Goal: Information Seeking & Learning: Find specific page/section

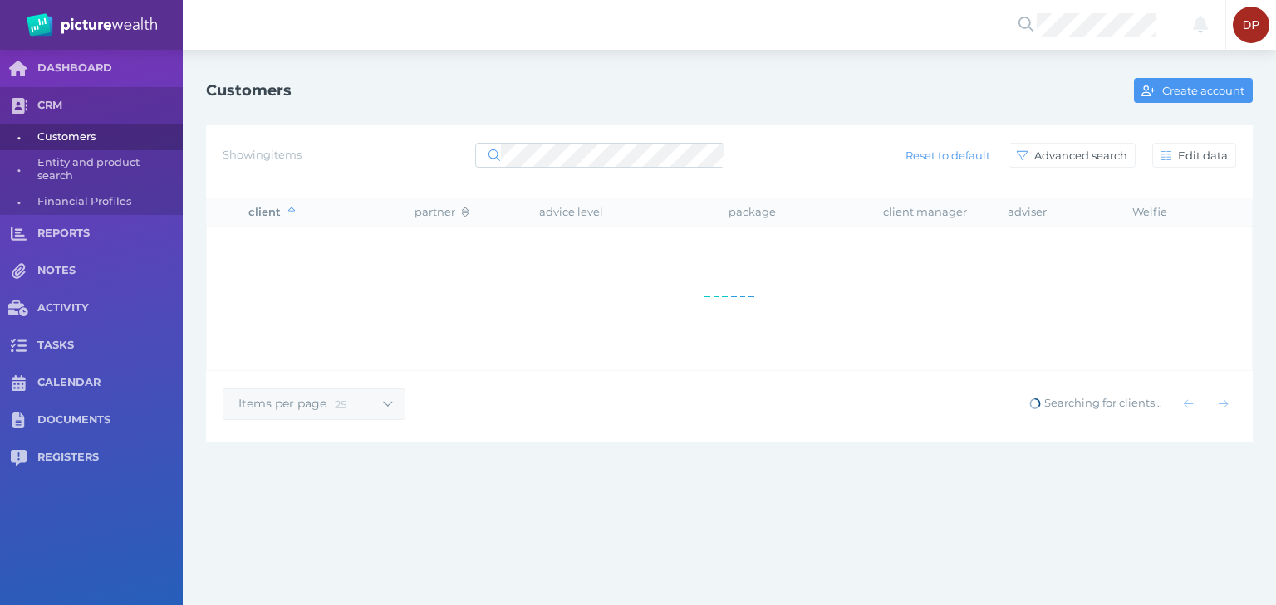
select select "25"
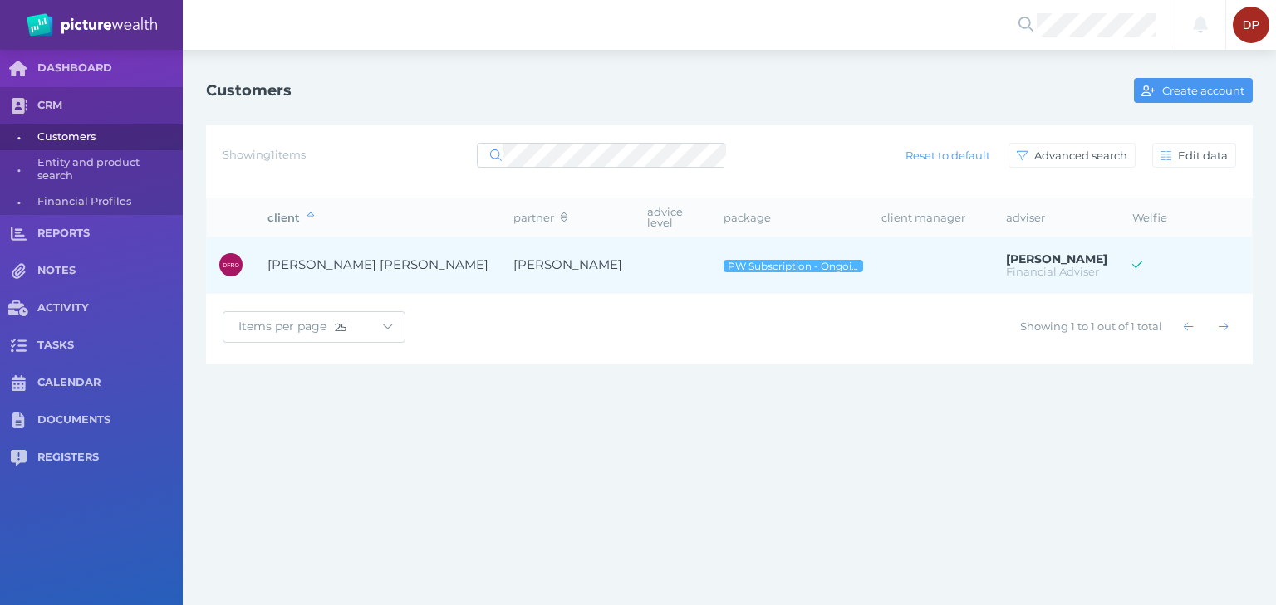
click at [326, 262] on span "[PERSON_NAME] [PERSON_NAME]" at bounding box center [377, 265] width 221 height 16
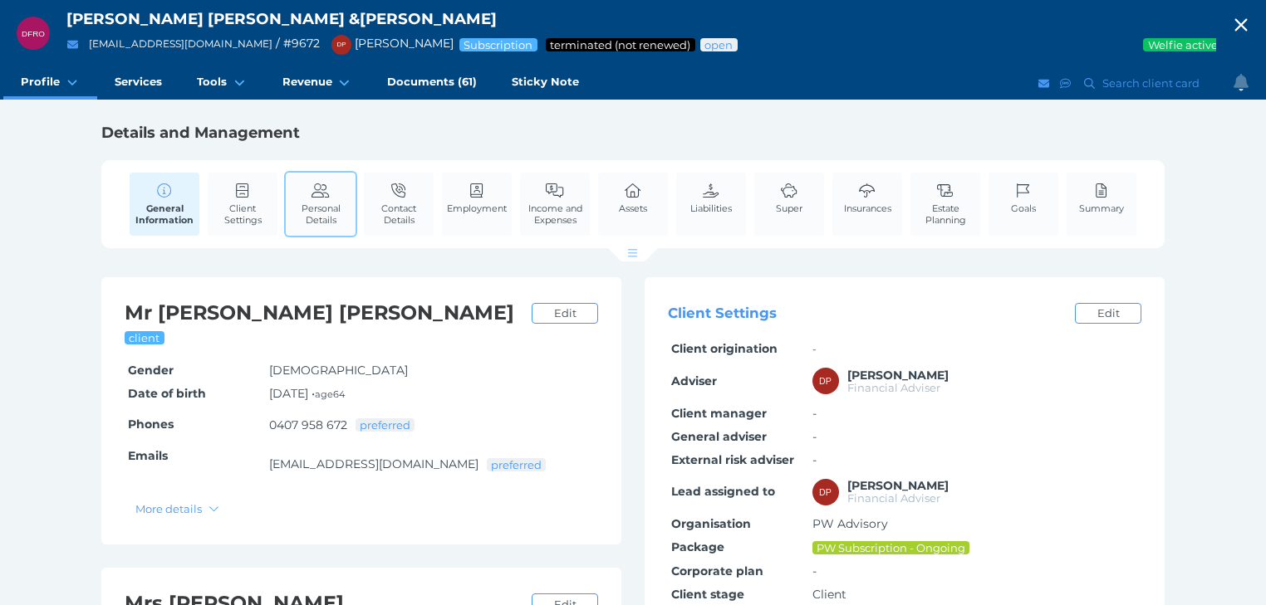
drag, startPoint x: 338, startPoint y: 210, endPoint x: 347, endPoint y: 208, distance: 9.5
click at [338, 210] on span "Personal Details" at bounding box center [320, 214] width 61 height 23
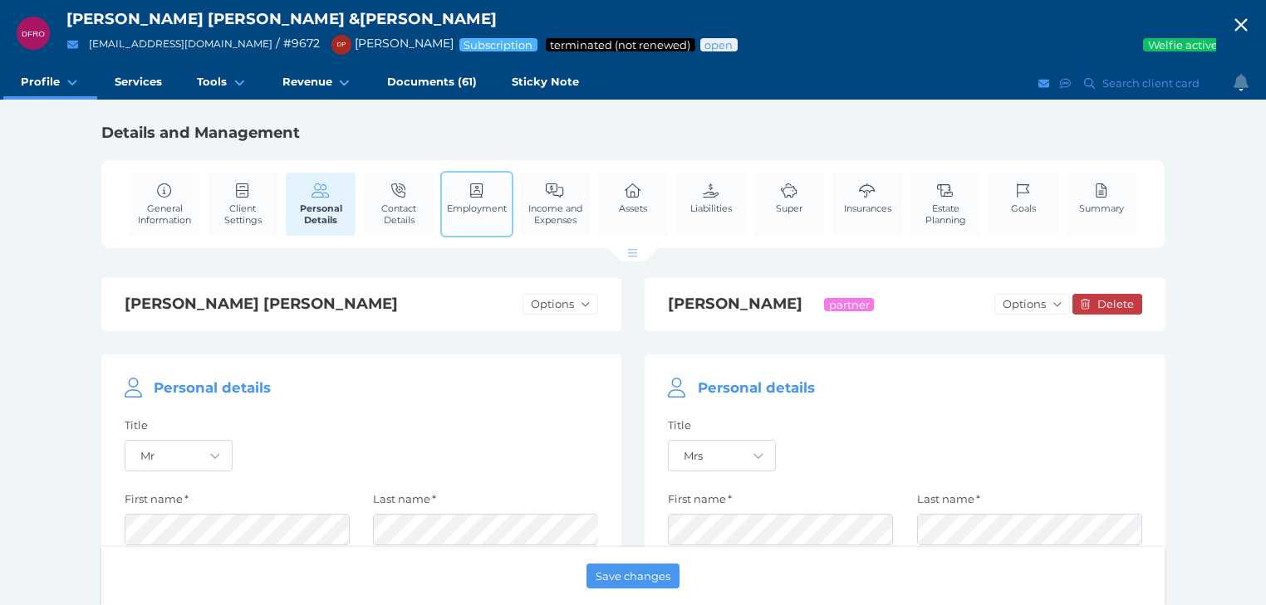
click at [468, 189] on icon at bounding box center [477, 191] width 18 height 15
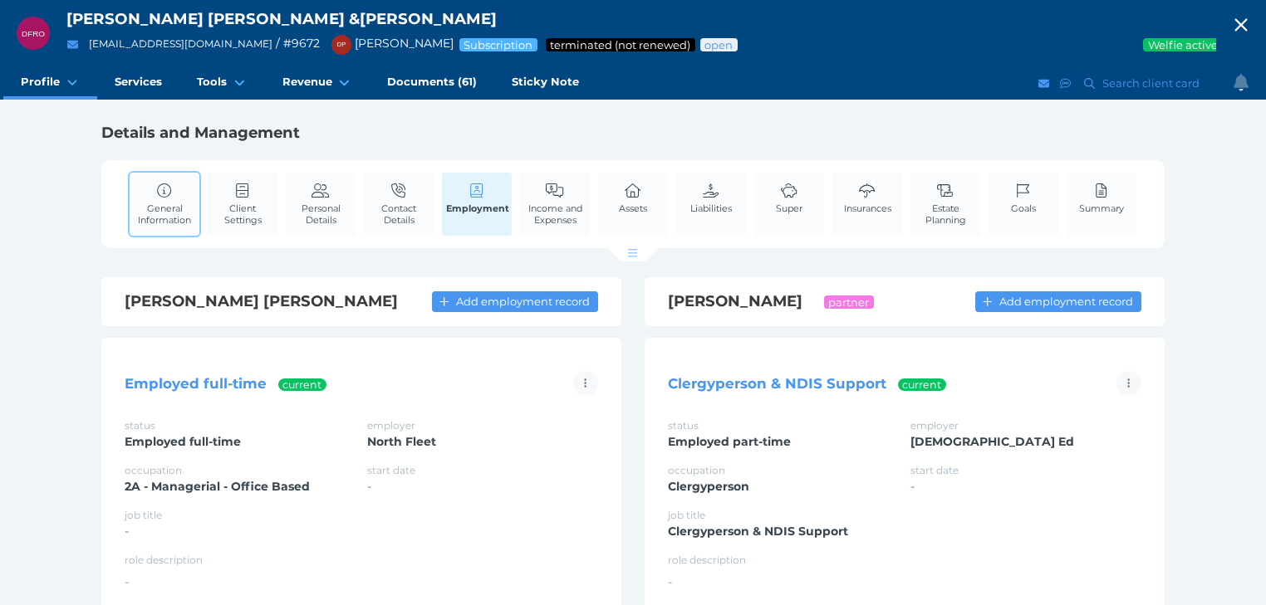
click at [164, 200] on link "General Information" at bounding box center [165, 204] width 70 height 62
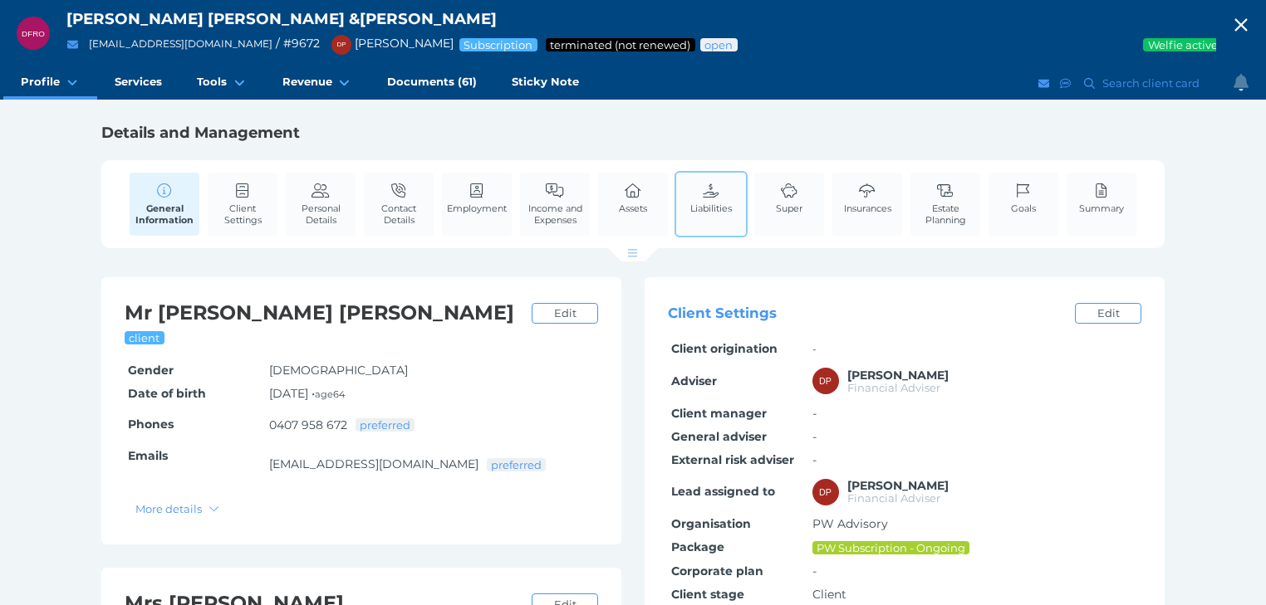
click at [722, 199] on link "Liabilities" at bounding box center [711, 198] width 50 height 51
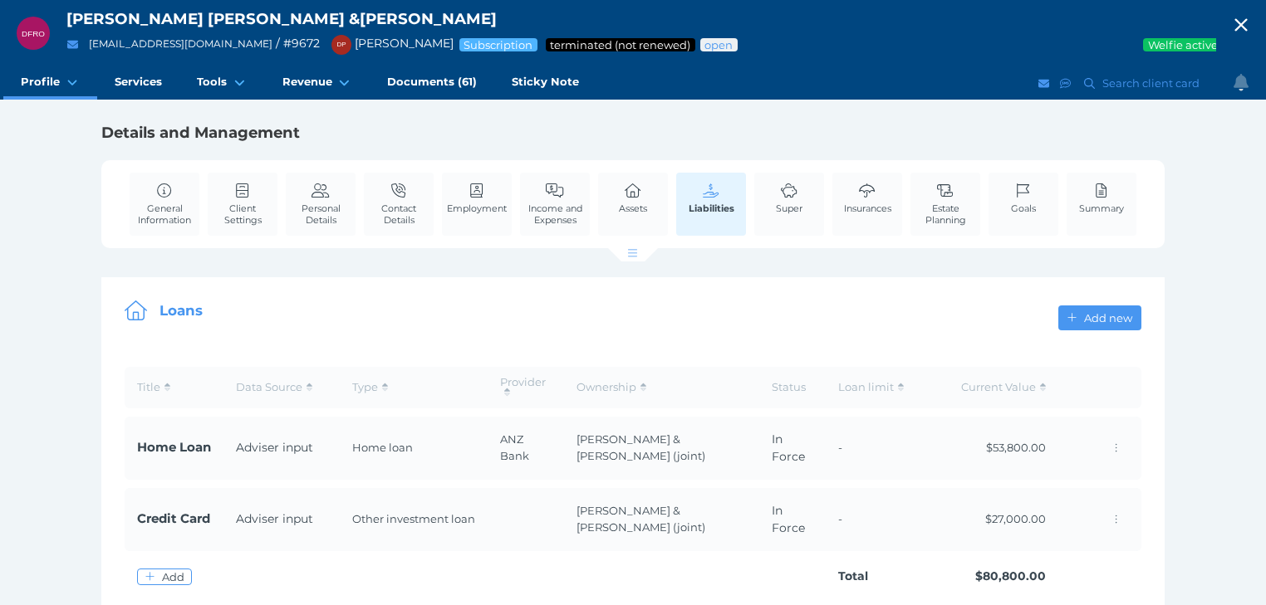
click at [1250, 21] on icon "button" at bounding box center [1241, 24] width 20 height 25
select select "25"
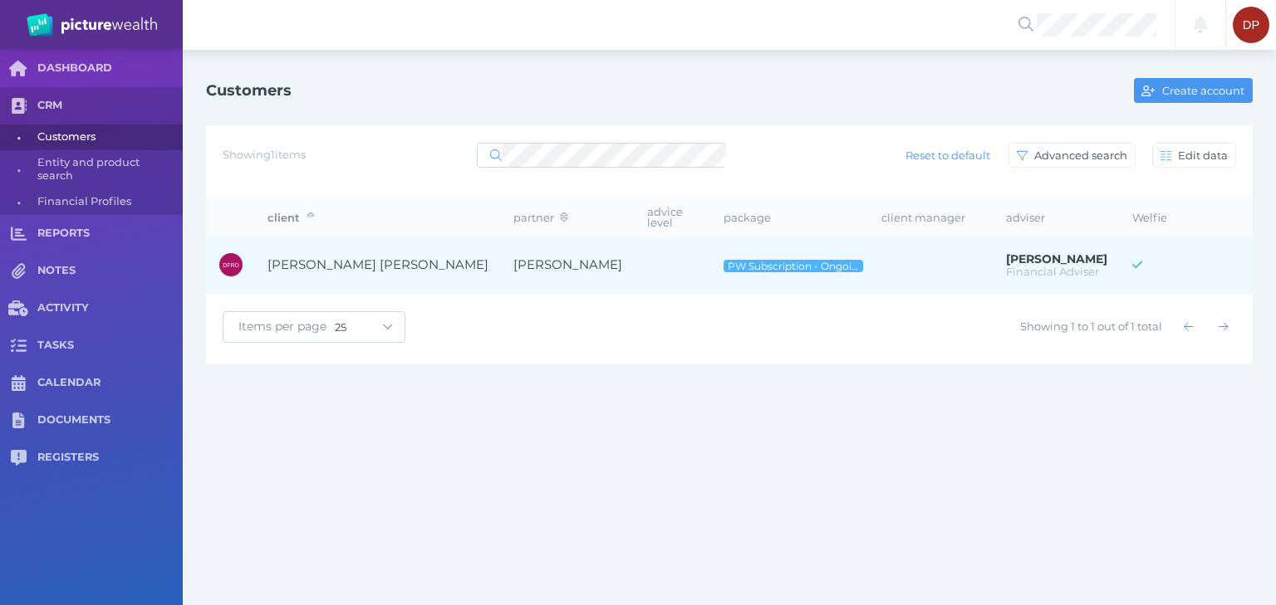
click at [390, 262] on span "[PERSON_NAME] [PERSON_NAME]" at bounding box center [377, 265] width 221 height 16
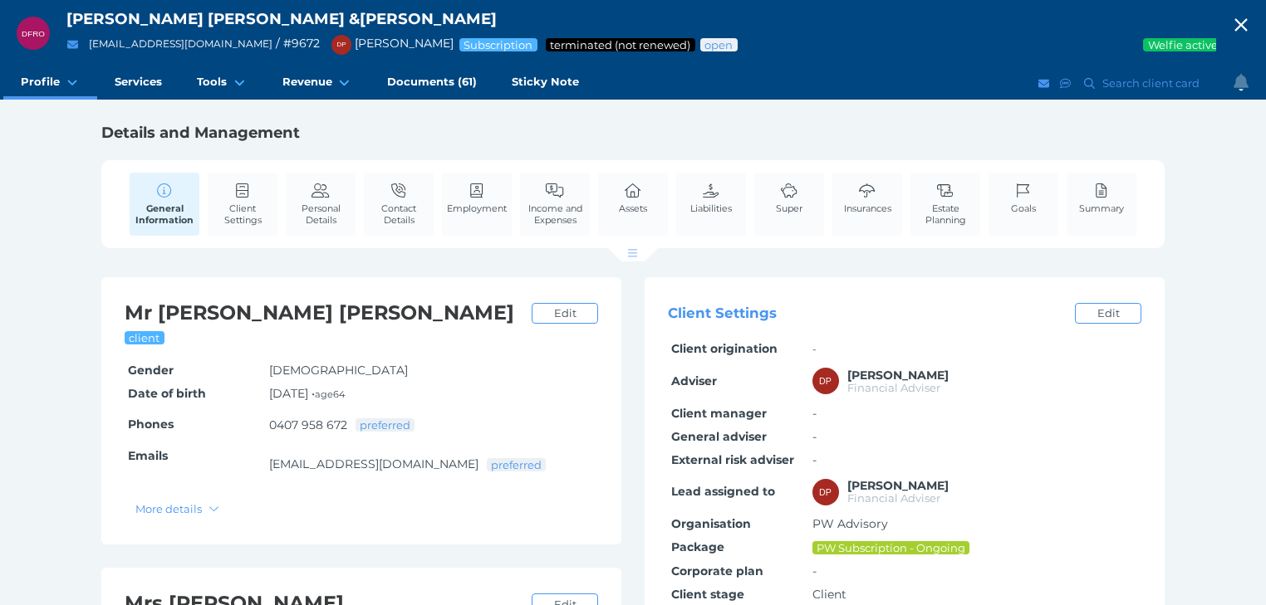
click at [524, 129] on h1 "Details and Management" at bounding box center [632, 133] width 1063 height 20
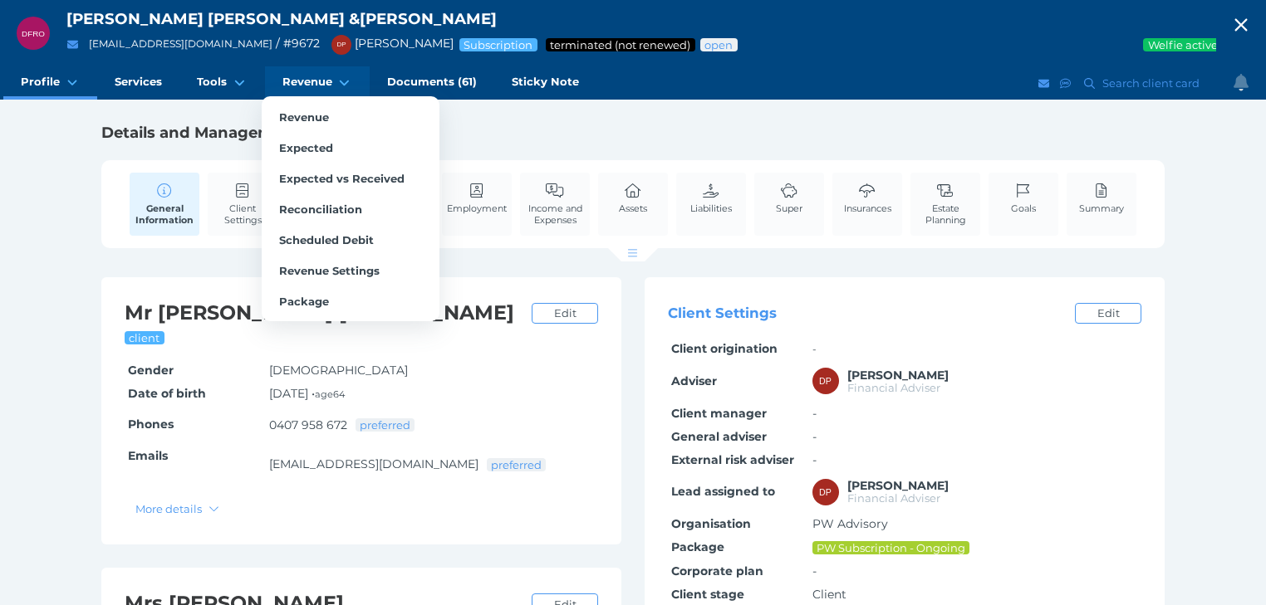
click at [321, 83] on span "Revenue" at bounding box center [307, 82] width 50 height 14
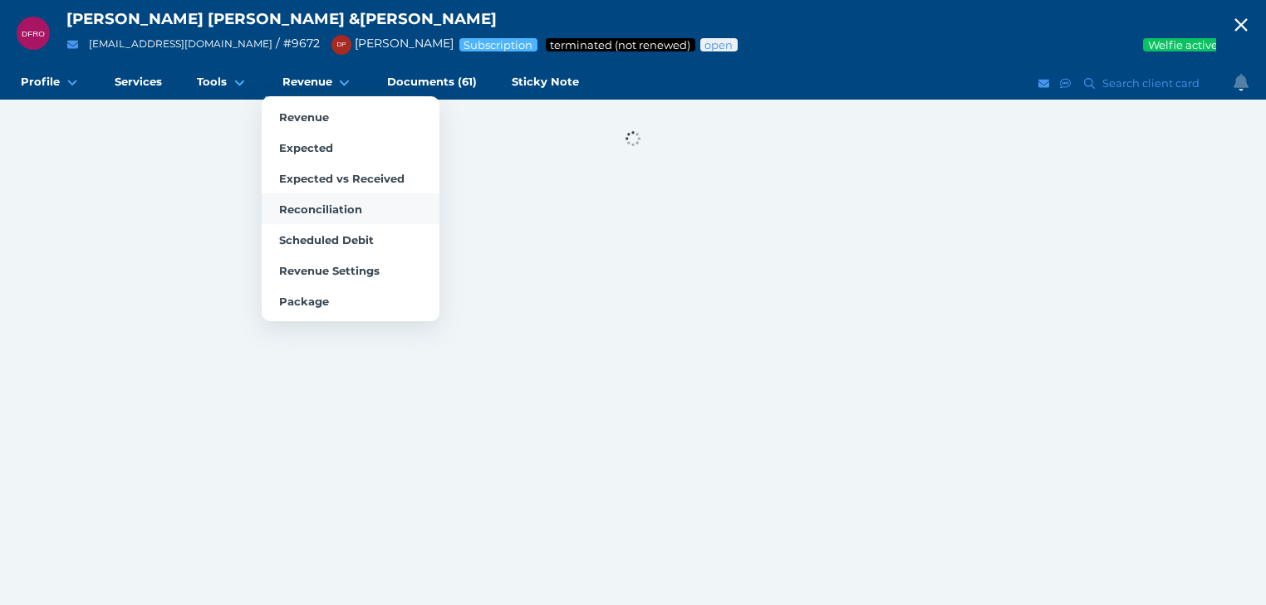
select select "25"
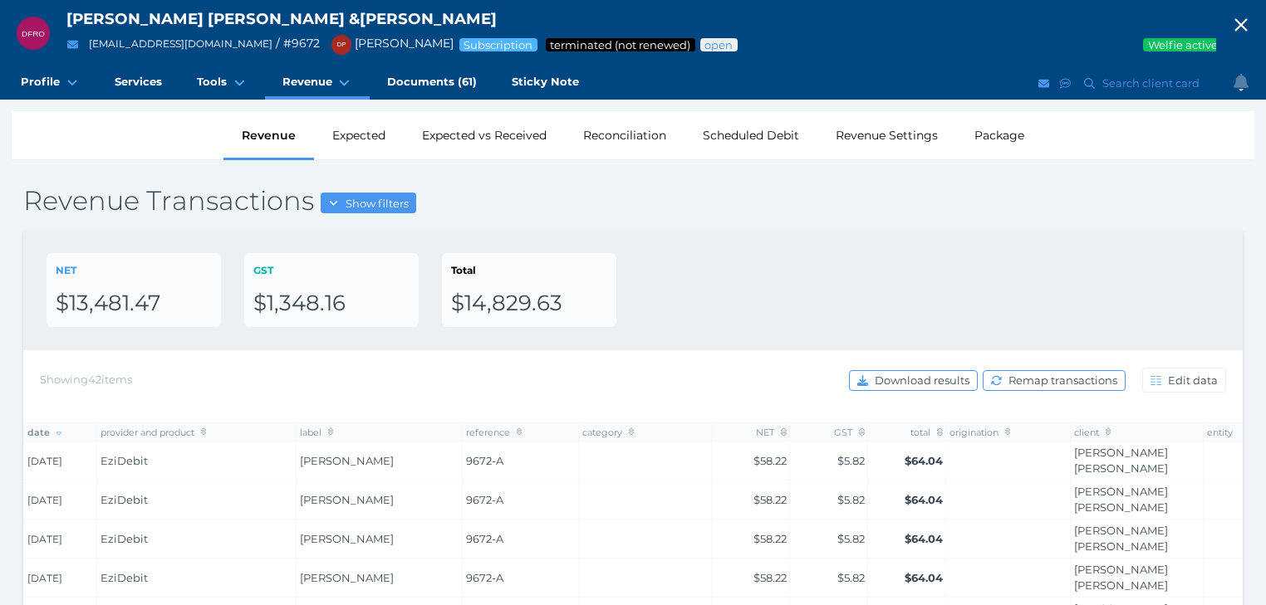
drag, startPoint x: 346, startPoint y: 19, endPoint x: 529, endPoint y: 20, distance: 183.6
click at [529, 20] on div "[PERSON_NAME] [PERSON_NAME] & [PERSON_NAME]" at bounding box center [641, 19] width 1150 height 20
click at [902, 296] on div "NET $13,481.47 GST $1,348.16 Total $14,829.63" at bounding box center [633, 290] width 1173 height 74
click at [894, 269] on div "NET $13,481.47 GST $1,348.16 Total $14,829.63" at bounding box center [633, 290] width 1173 height 74
